Goal: Information Seeking & Learning: Learn about a topic

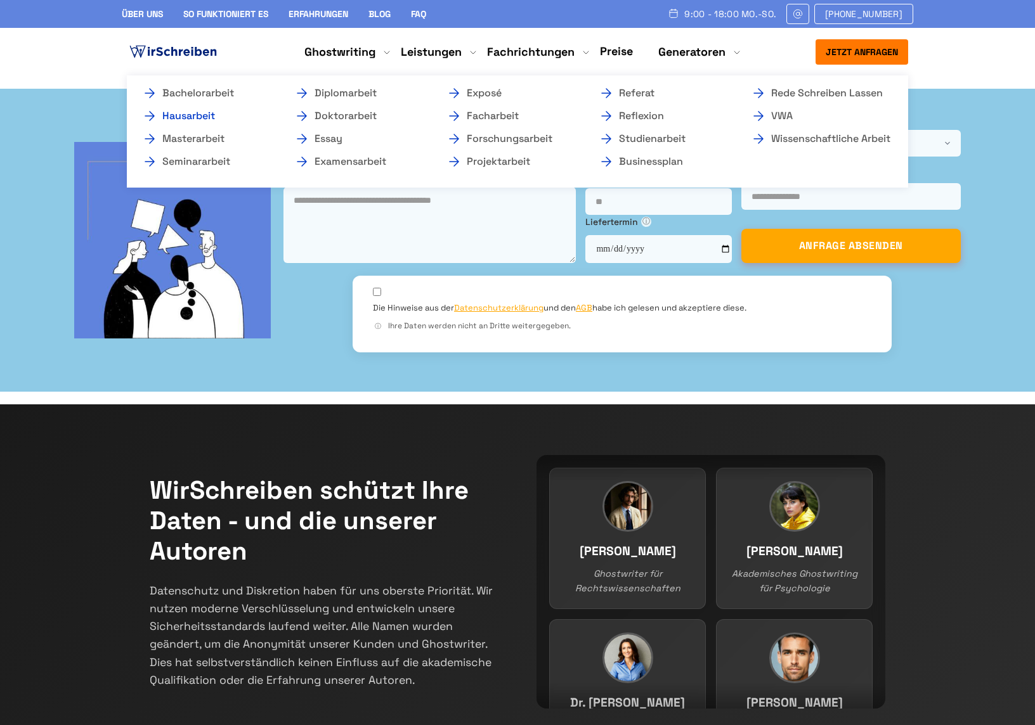
click at [214, 113] on link "Hausarbeit" at bounding box center [205, 115] width 127 height 15
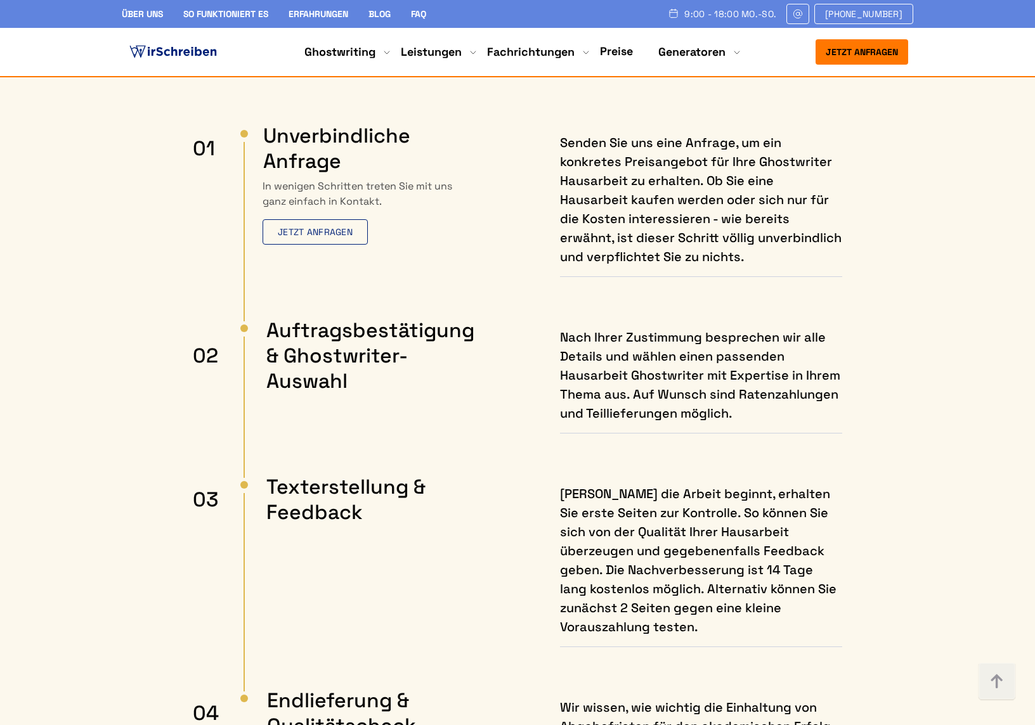
scroll to position [1559, 0]
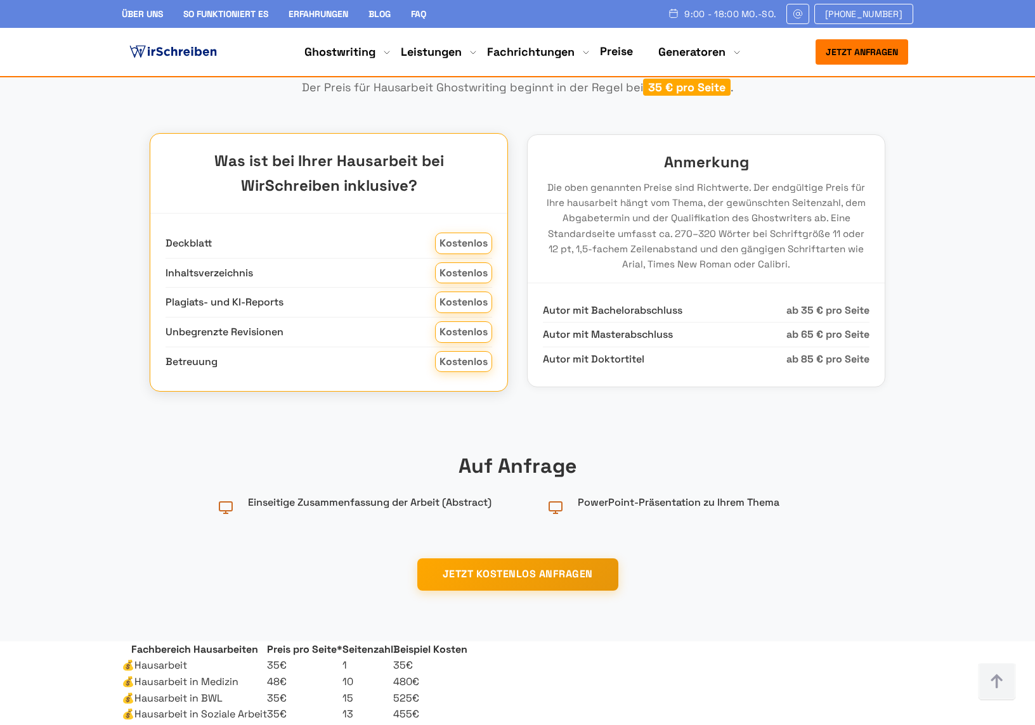
click at [458, 313] on span "Kostenlos" at bounding box center [463, 303] width 57 height 22
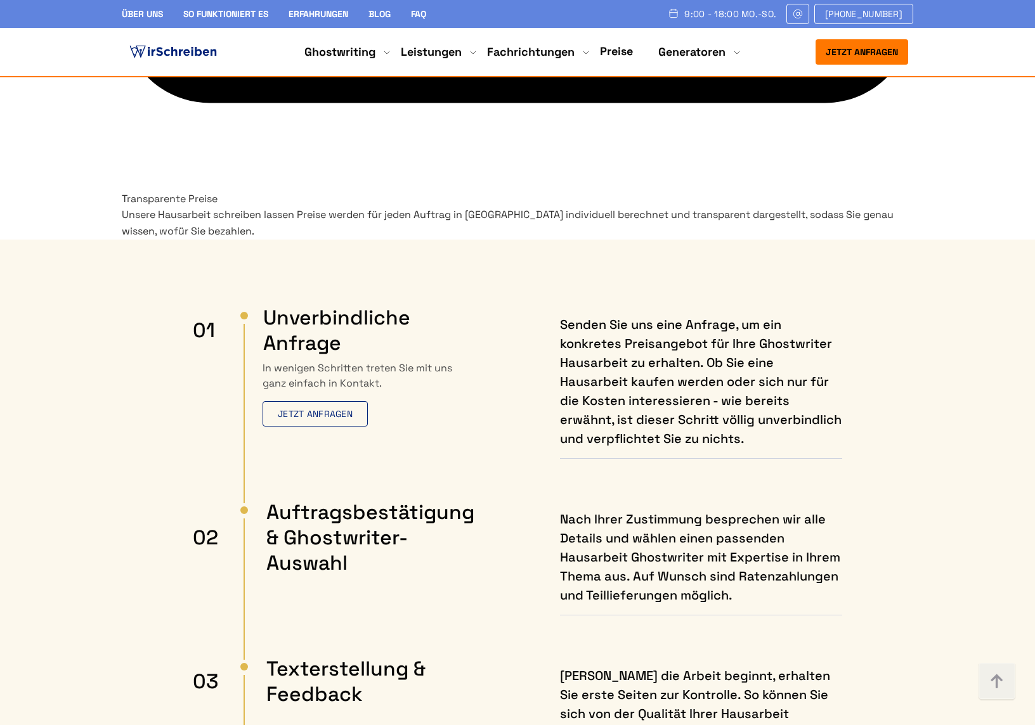
scroll to position [6793, 0]
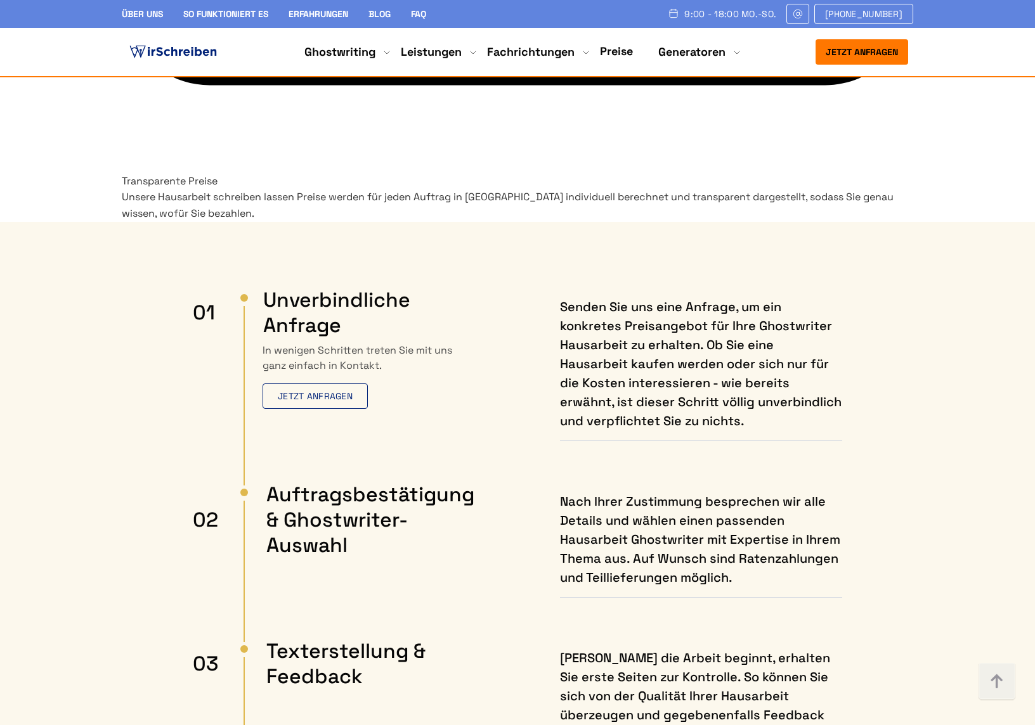
copy div "Warum benutzt WirSchreiben nicht ChatGPT für Ihre Hausarbeit?"
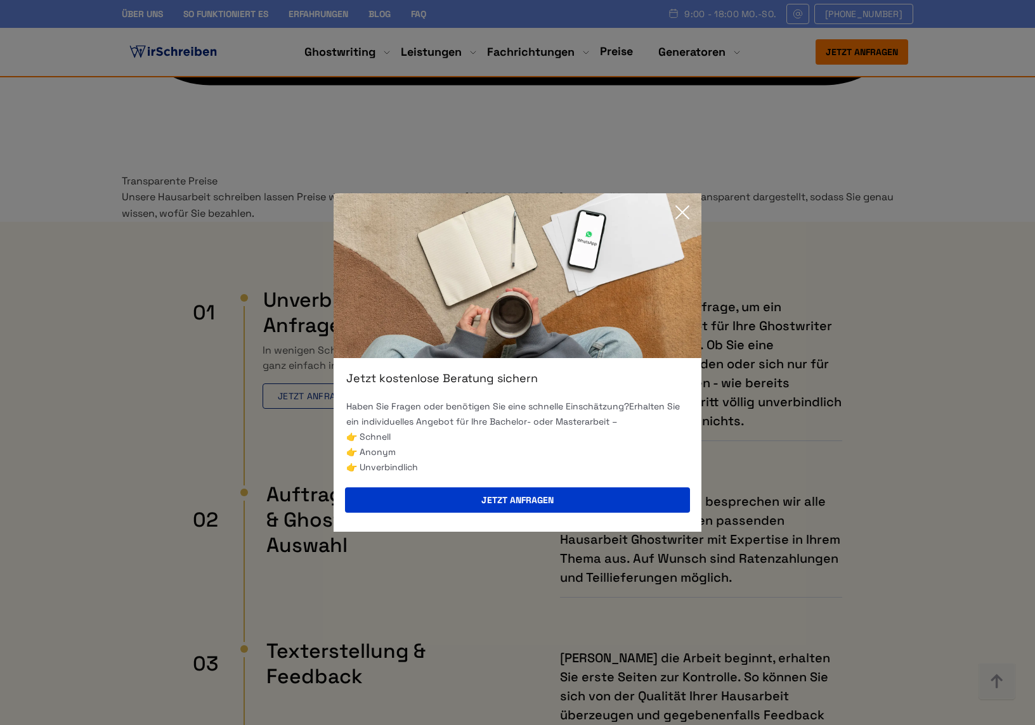
click at [668, 216] on img at bounding box center [518, 275] width 368 height 165
click at [674, 216] on icon at bounding box center [682, 212] width 25 height 25
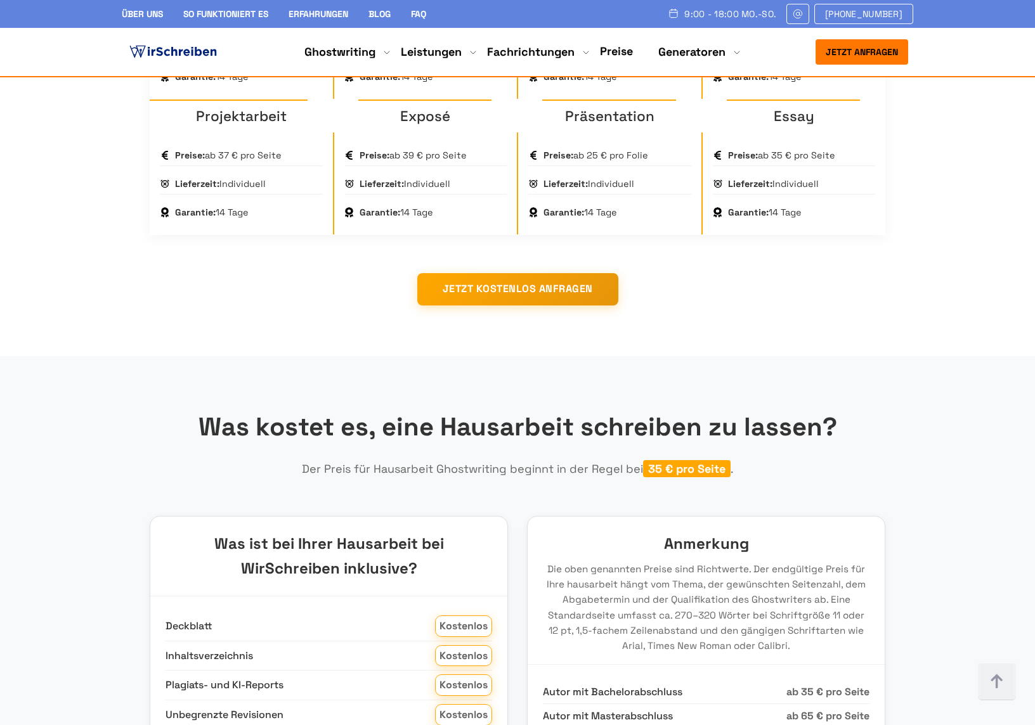
scroll to position [915, 0]
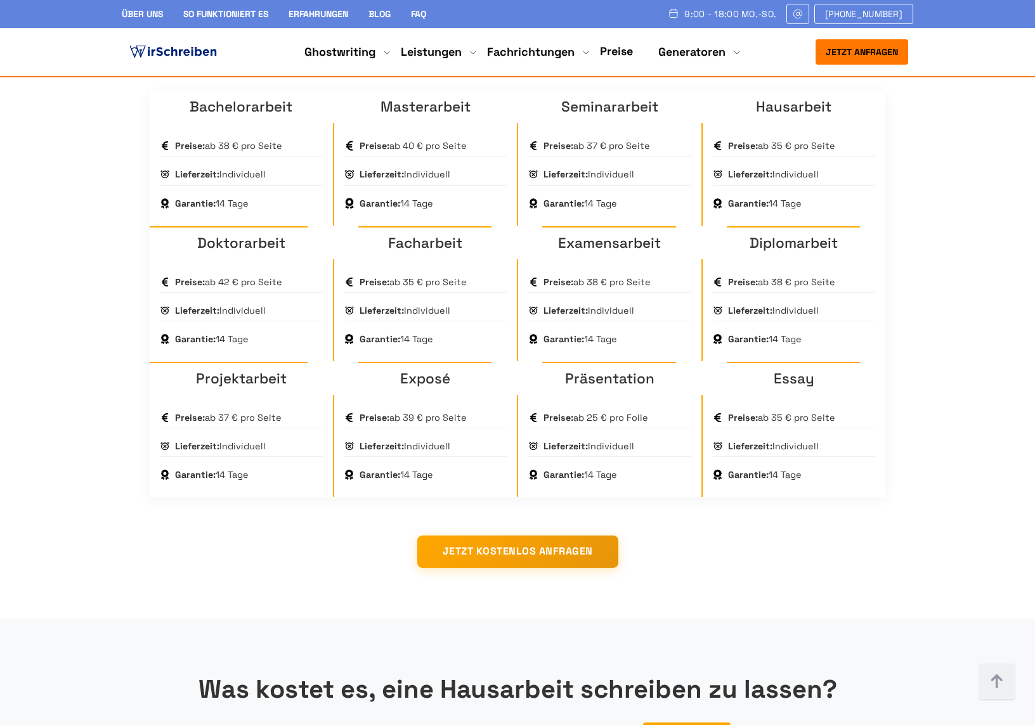
click at [424, 116] on link "Masterarbeit" at bounding box center [425, 107] width 90 height 18
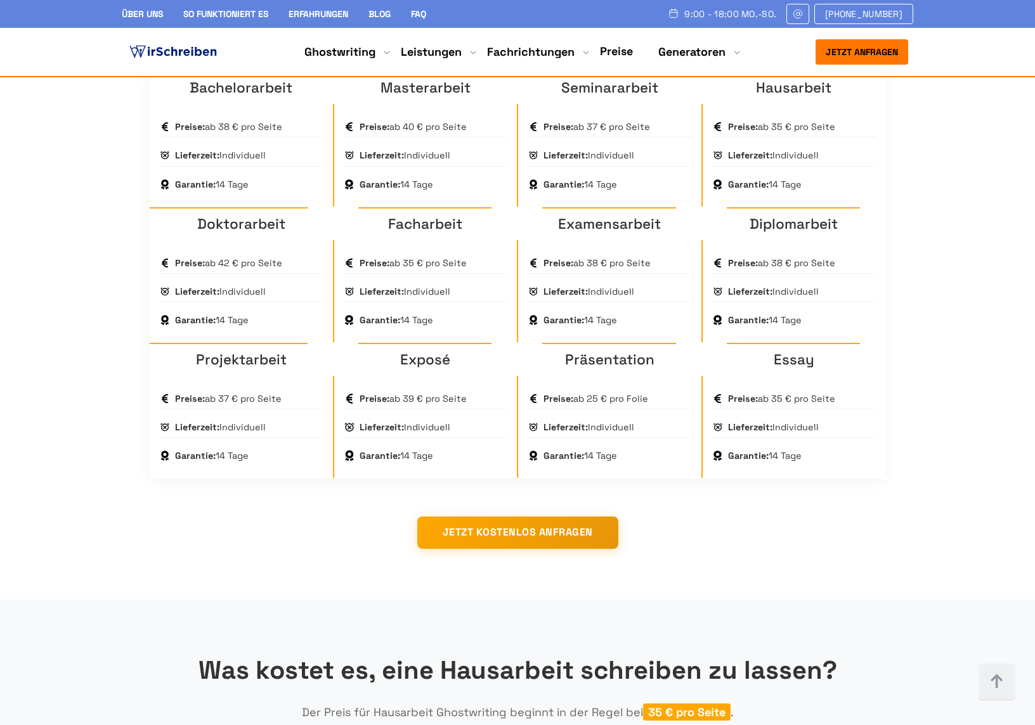
click at [403, 369] on link "Exposé" at bounding box center [425, 360] width 50 height 18
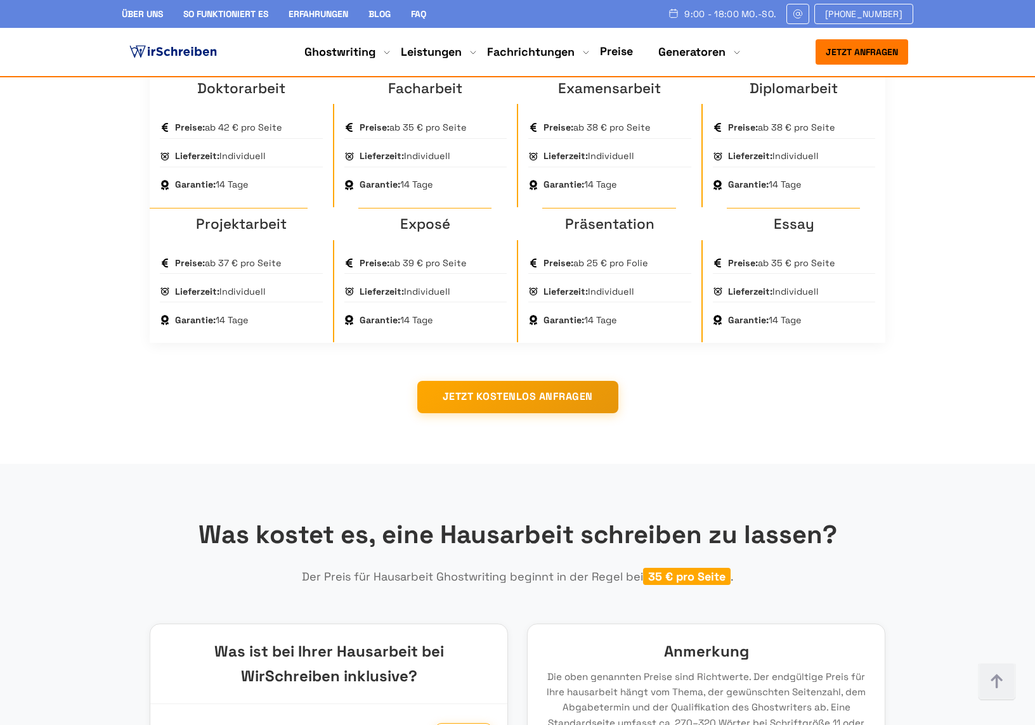
scroll to position [1014, 0]
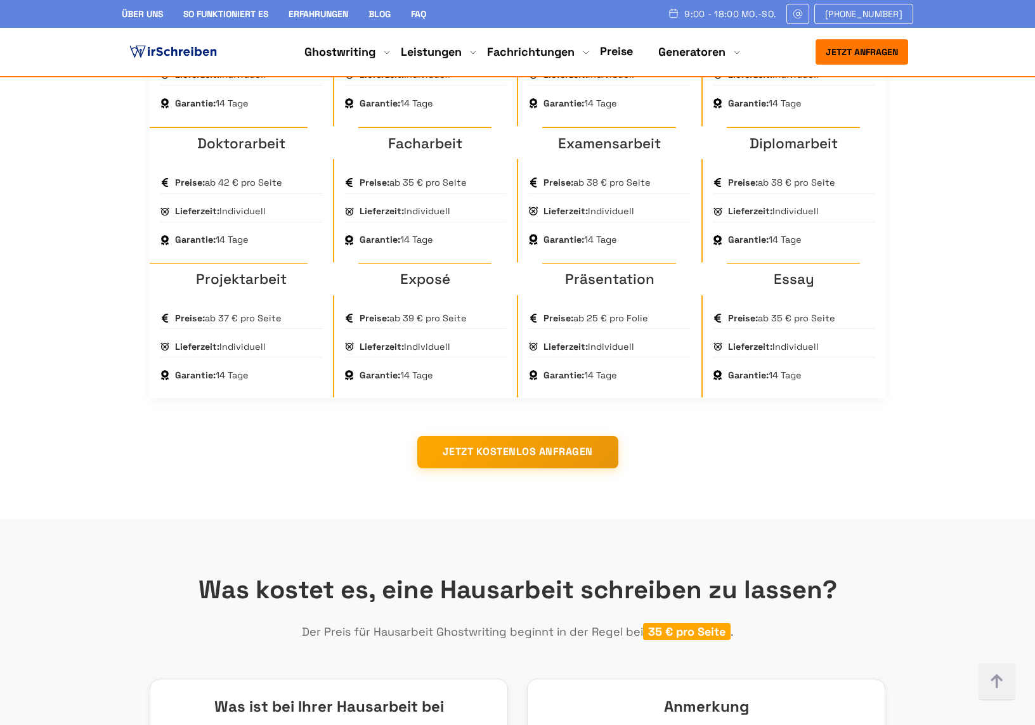
click at [601, 160] on h3 "Examensarbeit" at bounding box center [609, 144] width 183 height 32
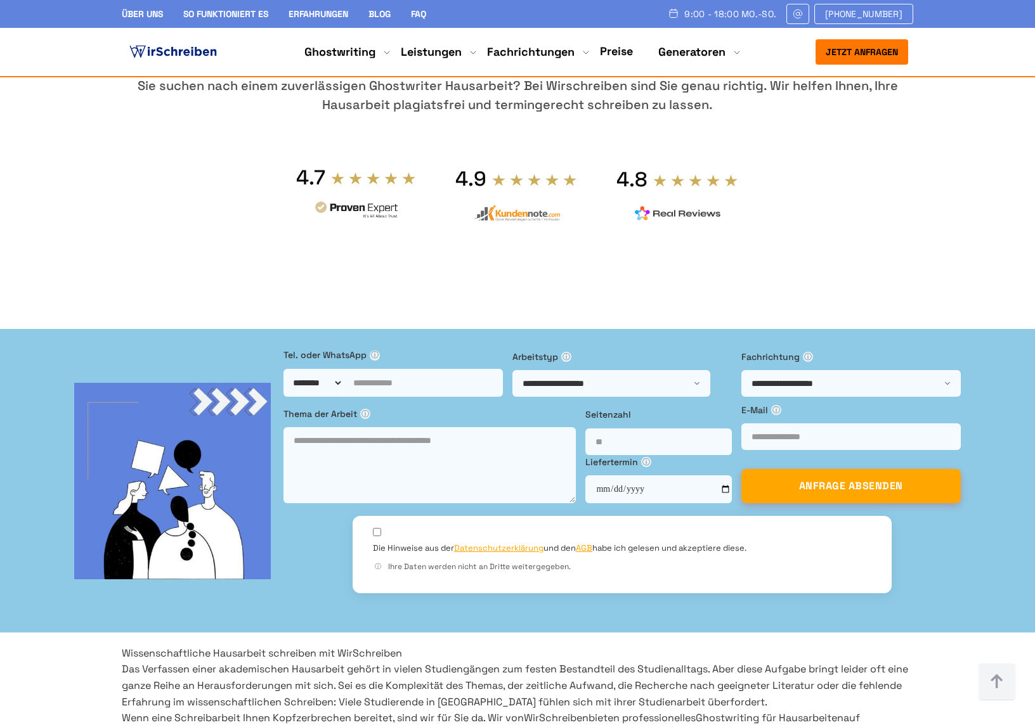
scroll to position [1013, 0]
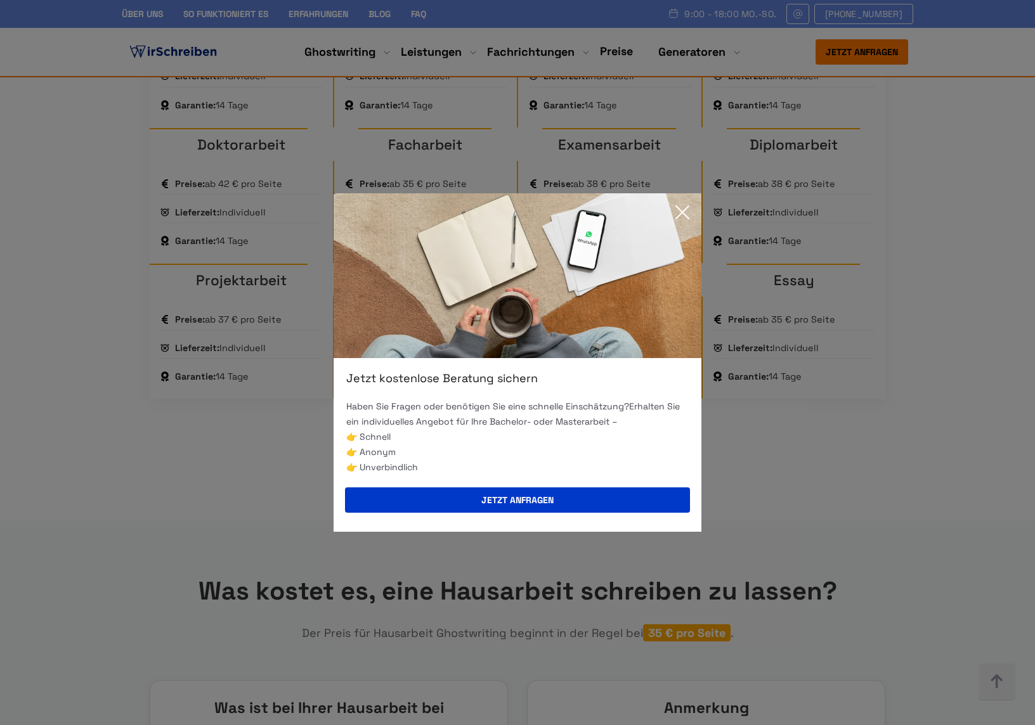
click at [681, 202] on icon at bounding box center [682, 212] width 25 height 25
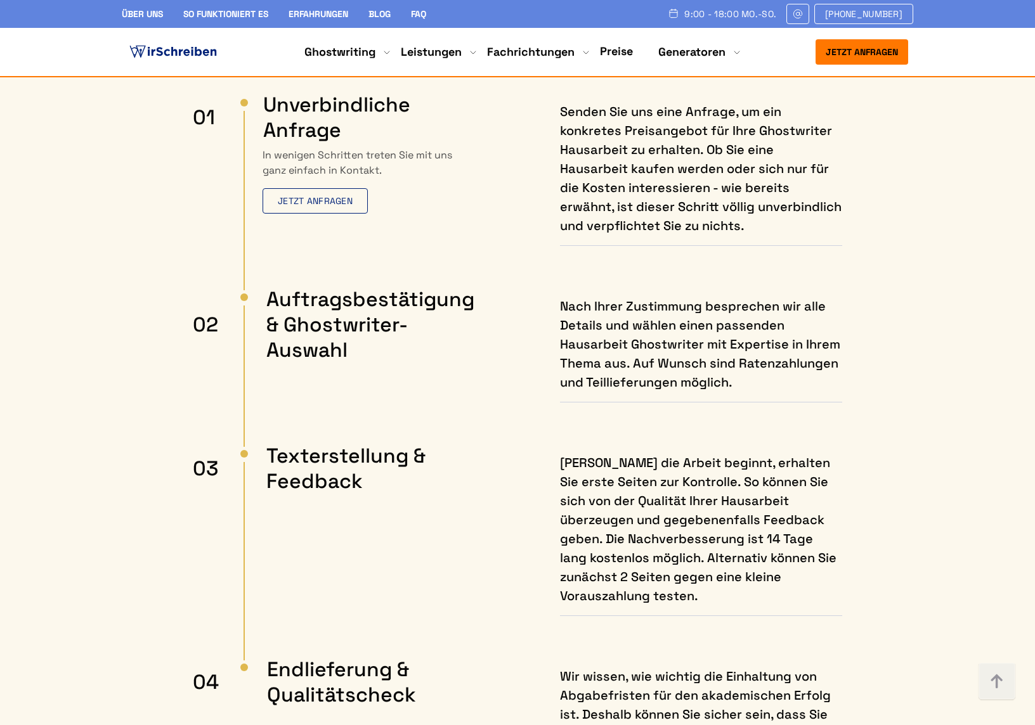
scroll to position [7325, 0]
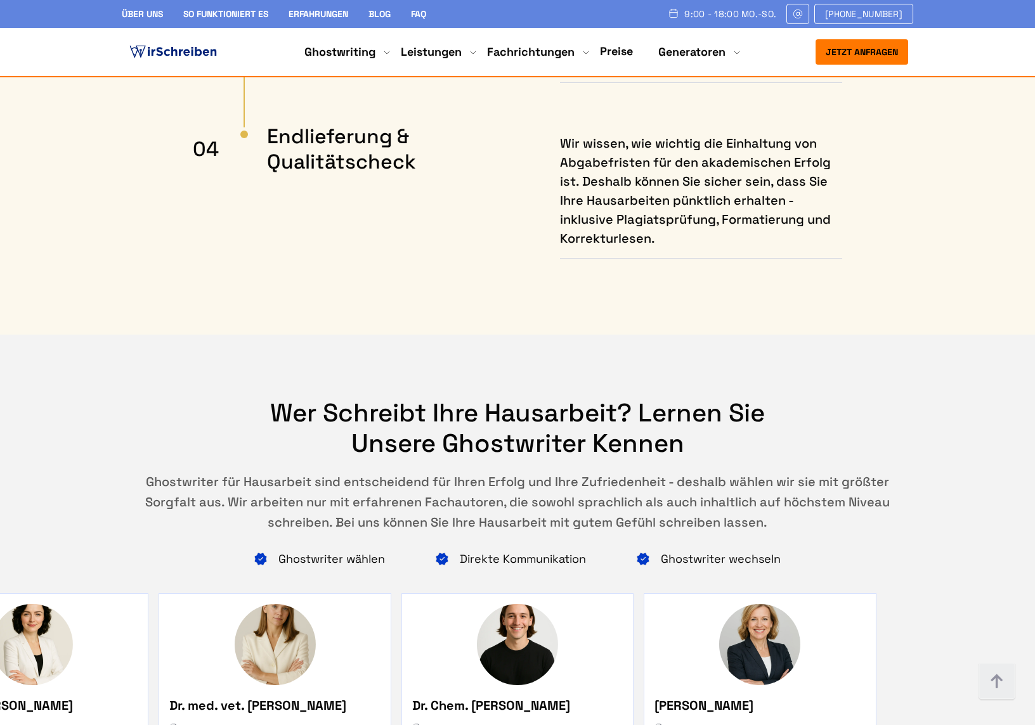
scroll to position [7750, 0]
